Goal: Communication & Community: Answer question/provide support

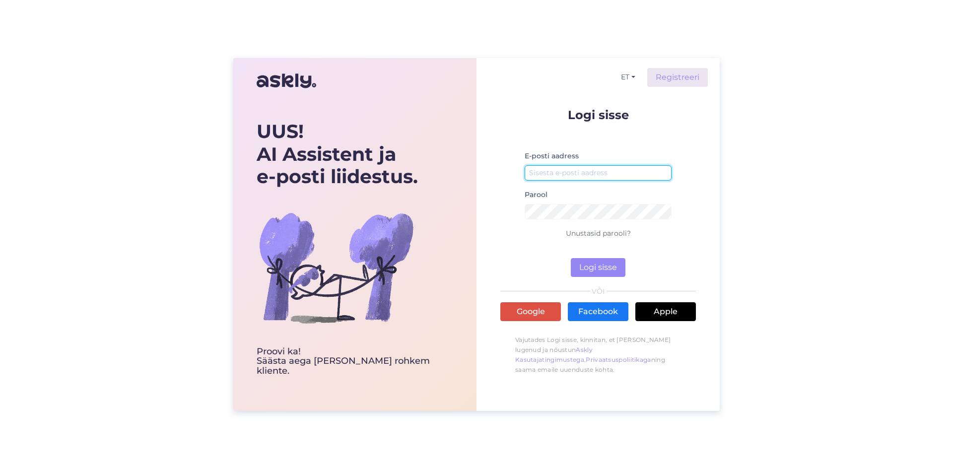
click at [630, 170] on input "email" at bounding box center [598, 172] width 147 height 15
type input "[EMAIL_ADDRESS][DOMAIN_NAME]"
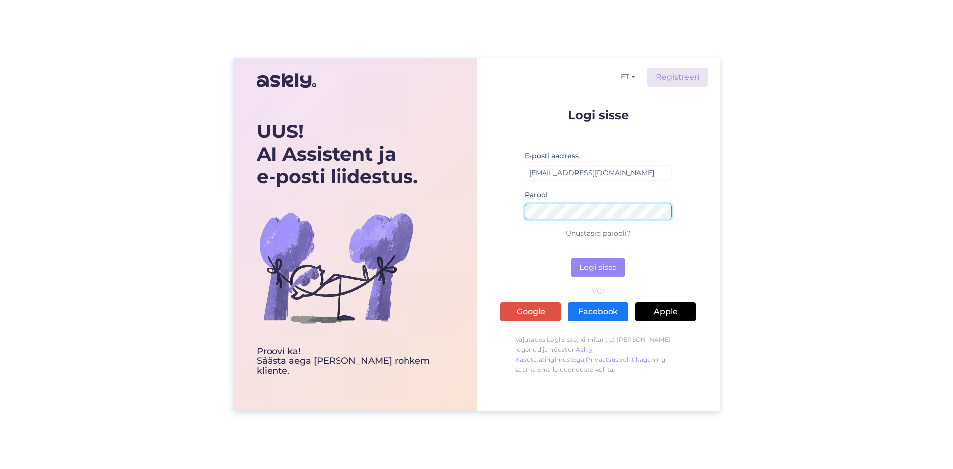
click at [571, 258] on button "Logi sisse" at bounding box center [598, 267] width 55 height 19
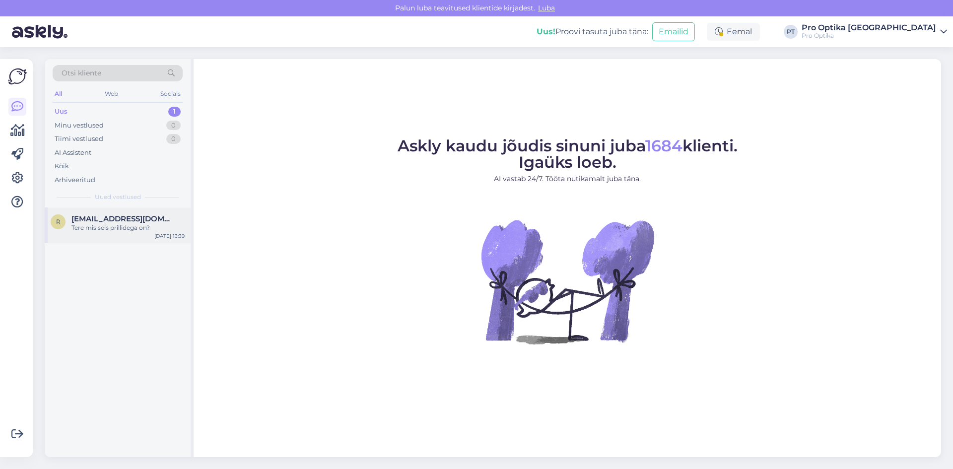
click at [123, 235] on div "r [EMAIL_ADDRESS][DOMAIN_NAME] Tere mis seis prillidega on? [DATE] 13:39" at bounding box center [118, 225] width 146 height 36
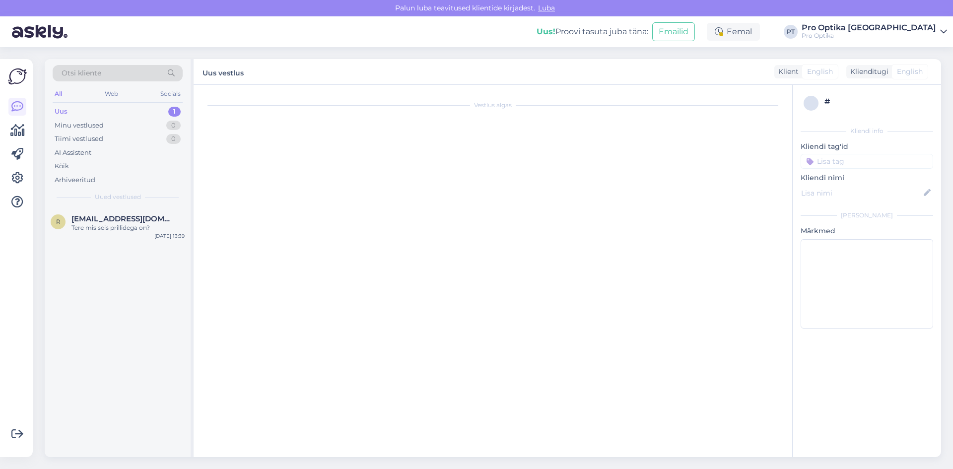
scroll to position [1120, 0]
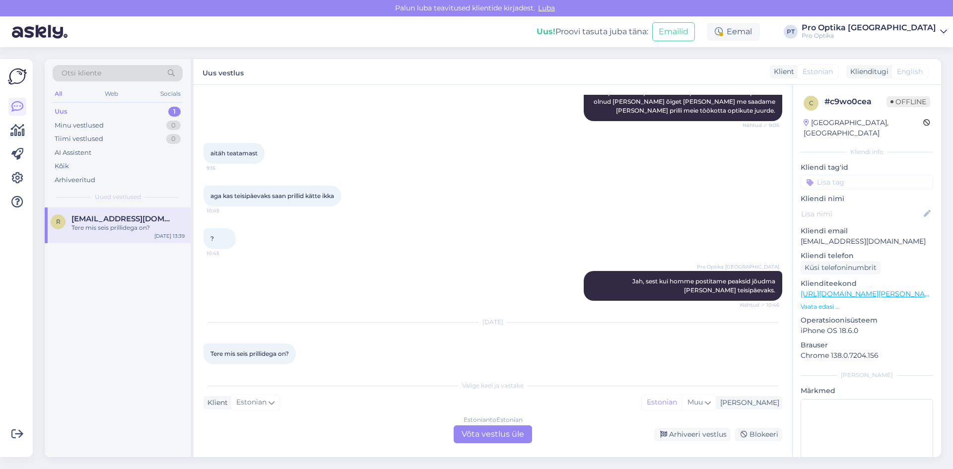
click at [488, 429] on div "Estonian to Estonian Võta vestlus üle" at bounding box center [493, 434] width 78 height 18
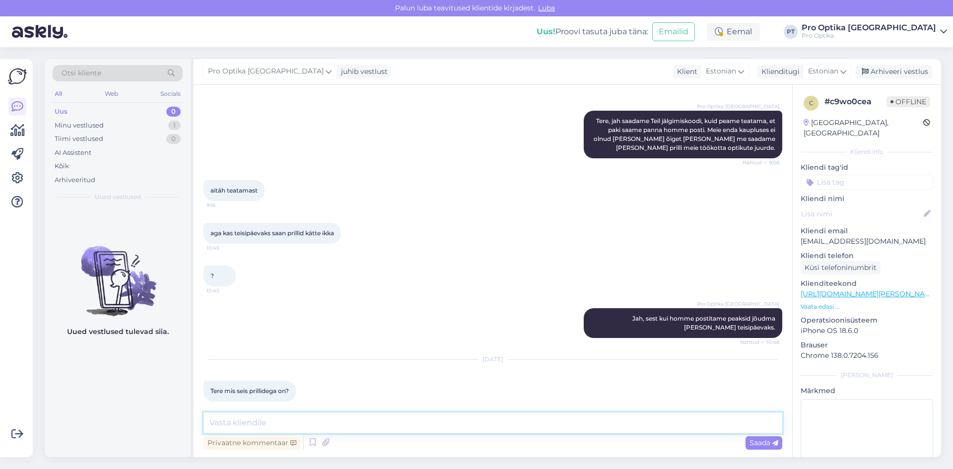
click at [402, 427] on textarea at bounding box center [493, 422] width 579 height 21
type textarea "Tere! Üks hetk, kohe kontrollime."
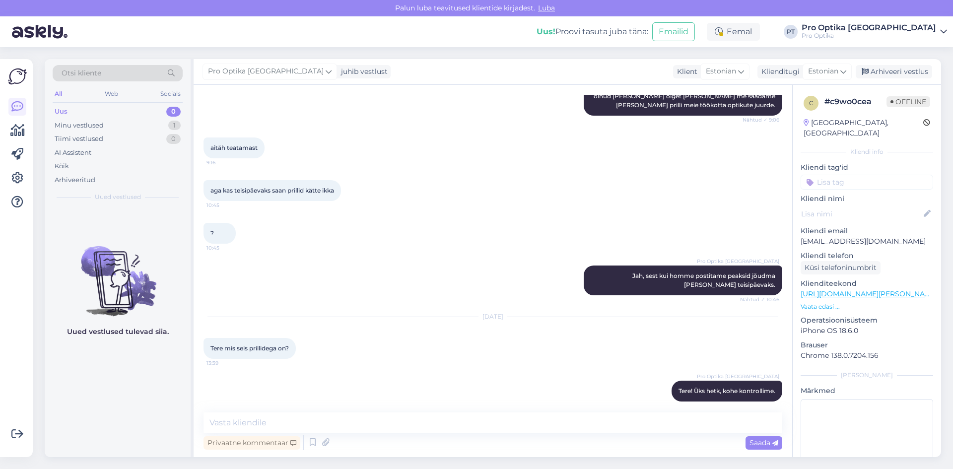
click at [120, 375] on div "Uued vestlused tulevad siia." at bounding box center [118, 332] width 146 height 250
click at [265, 426] on textarea at bounding box center [493, 422] width 579 height 21
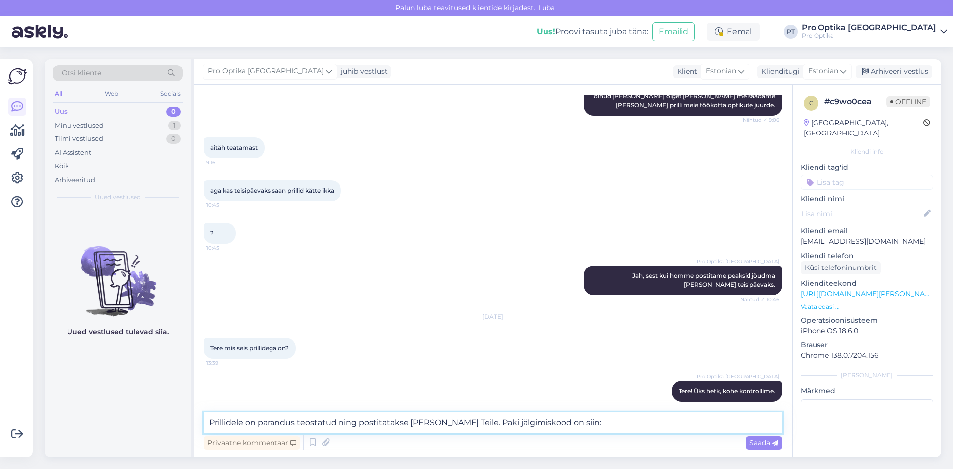
paste textarea "CC825534541EE"
type textarea "Prillidele on parandus teostatud ning postitatakse [PERSON_NAME] Teile. Paki jä…"
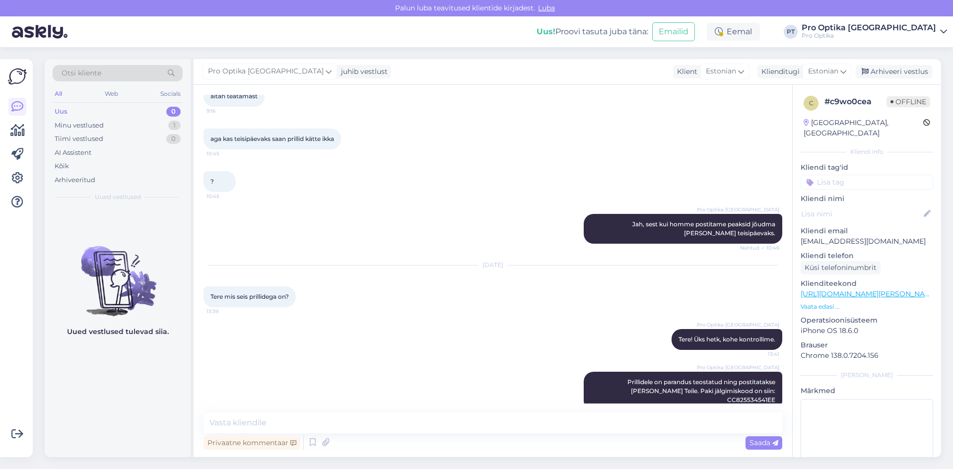
drag, startPoint x: 118, startPoint y: 378, endPoint x: 120, endPoint y: 339, distance: 38.8
click at [119, 377] on div "Uued vestlused tulevad siia." at bounding box center [118, 332] width 146 height 250
